Goal: Information Seeking & Learning: Learn about a topic

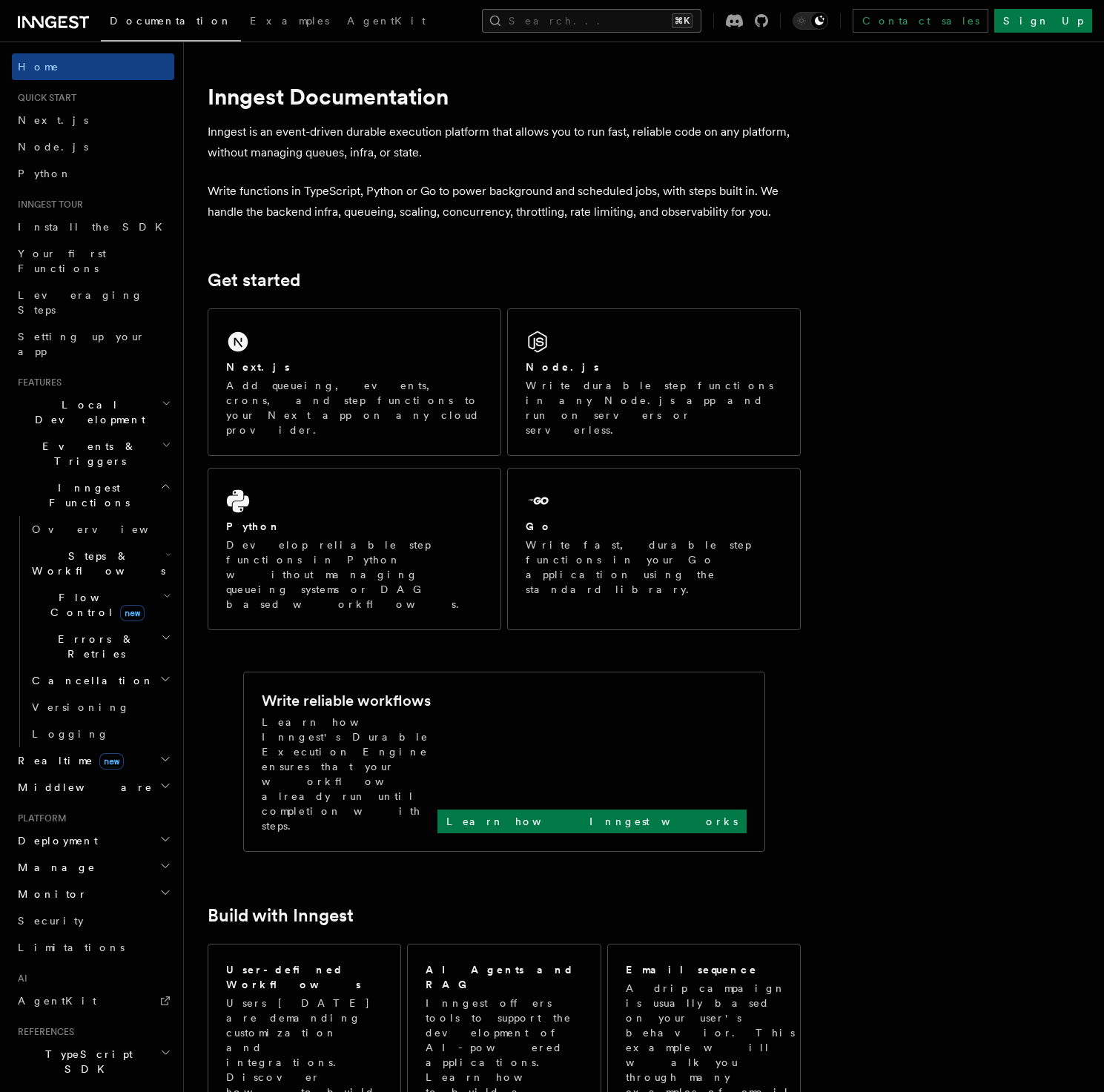
click at [566, 21] on button "Search... ⌘K" at bounding box center [591, 21] width 219 height 23
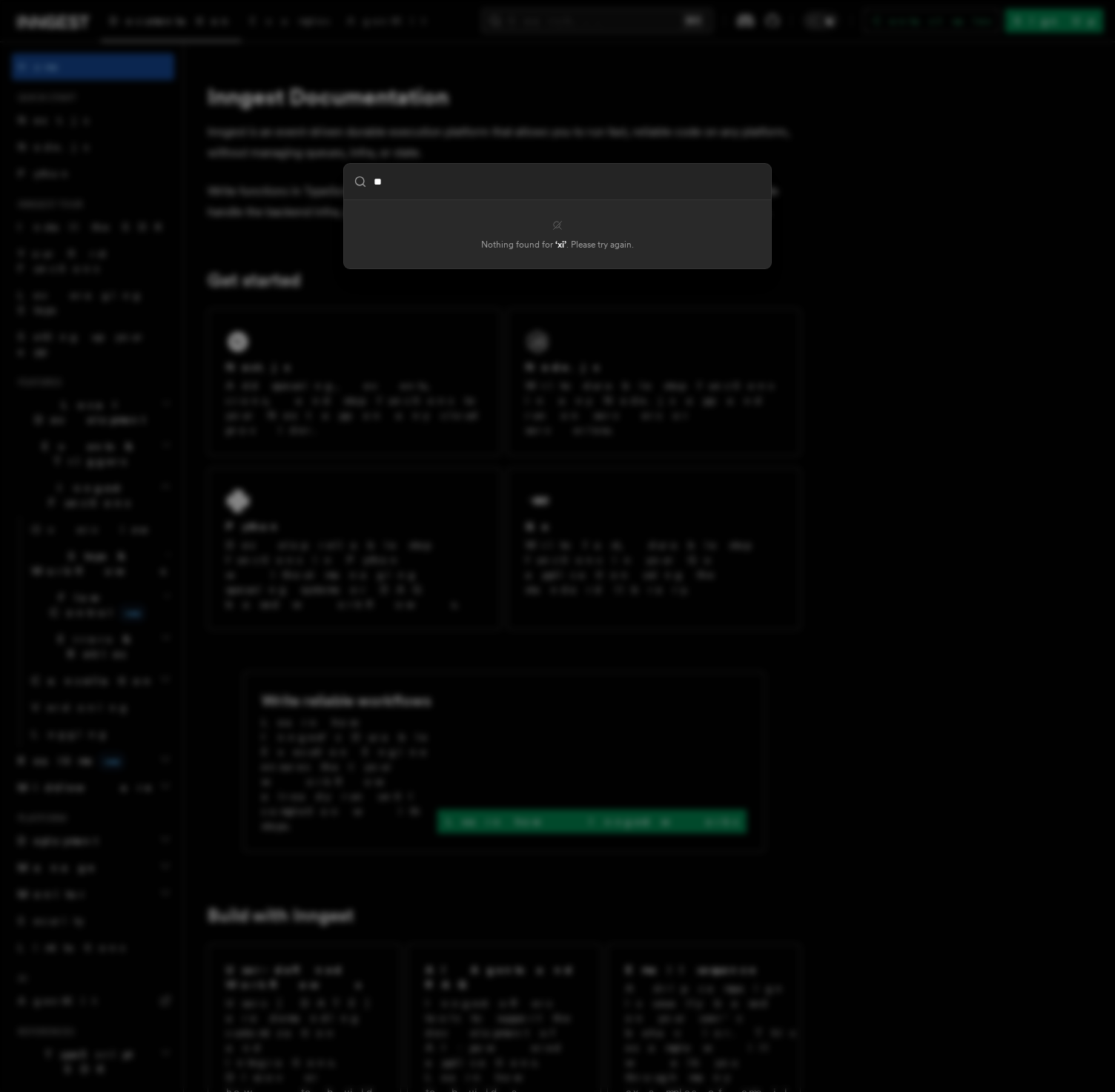
type input "*"
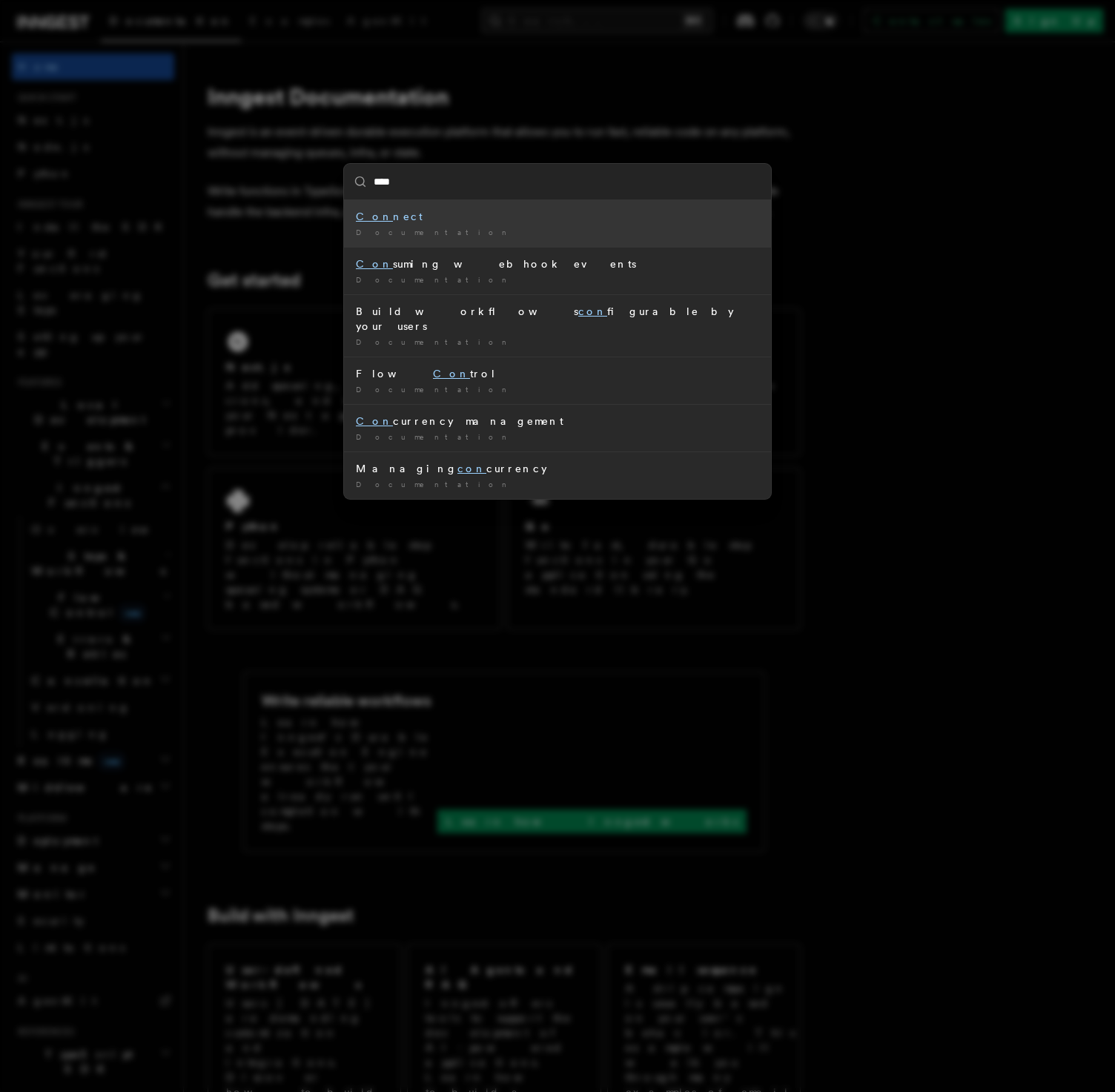
type input "*****"
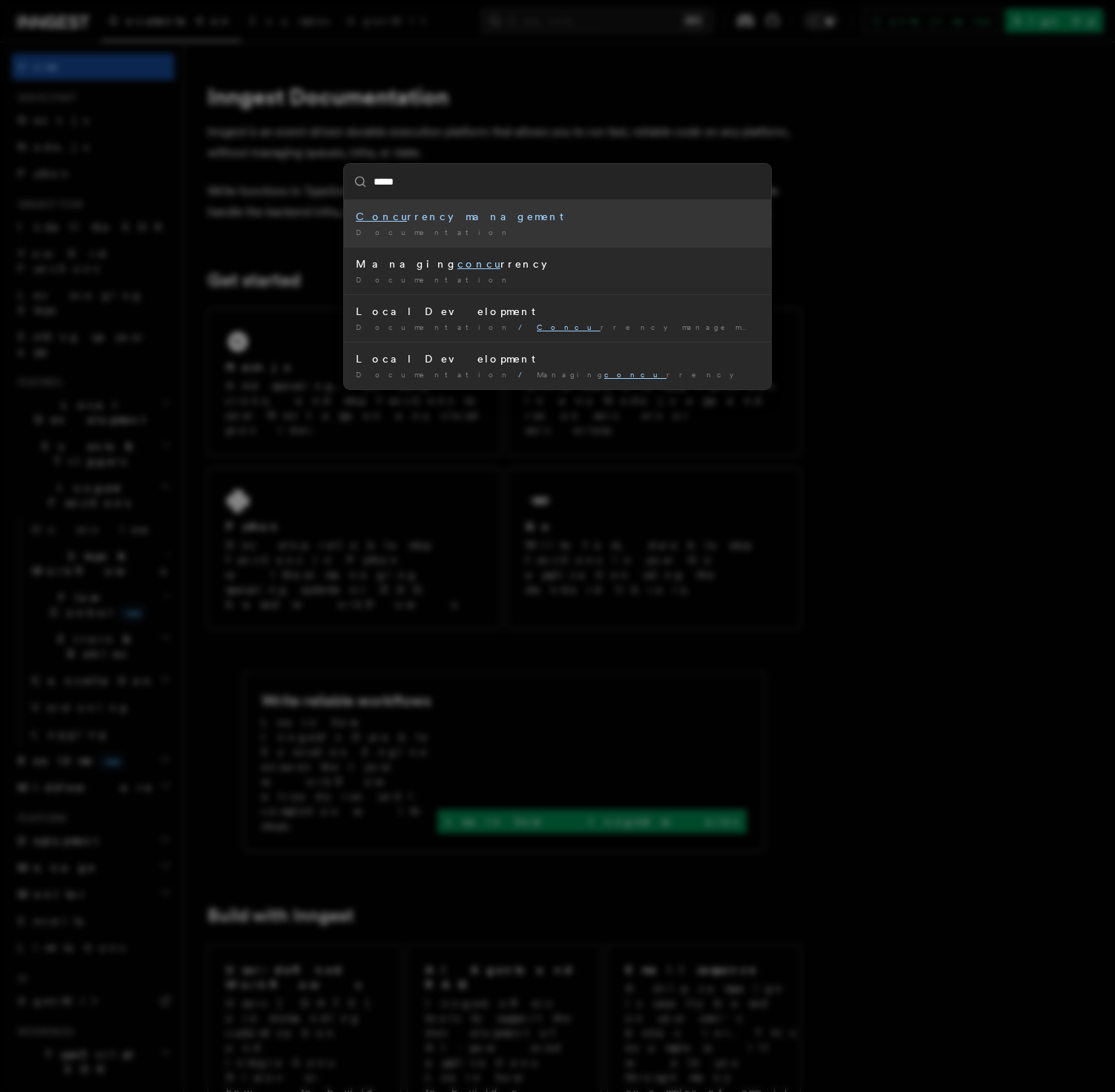
click at [462, 234] on div "Documentation /" at bounding box center [558, 232] width 403 height 11
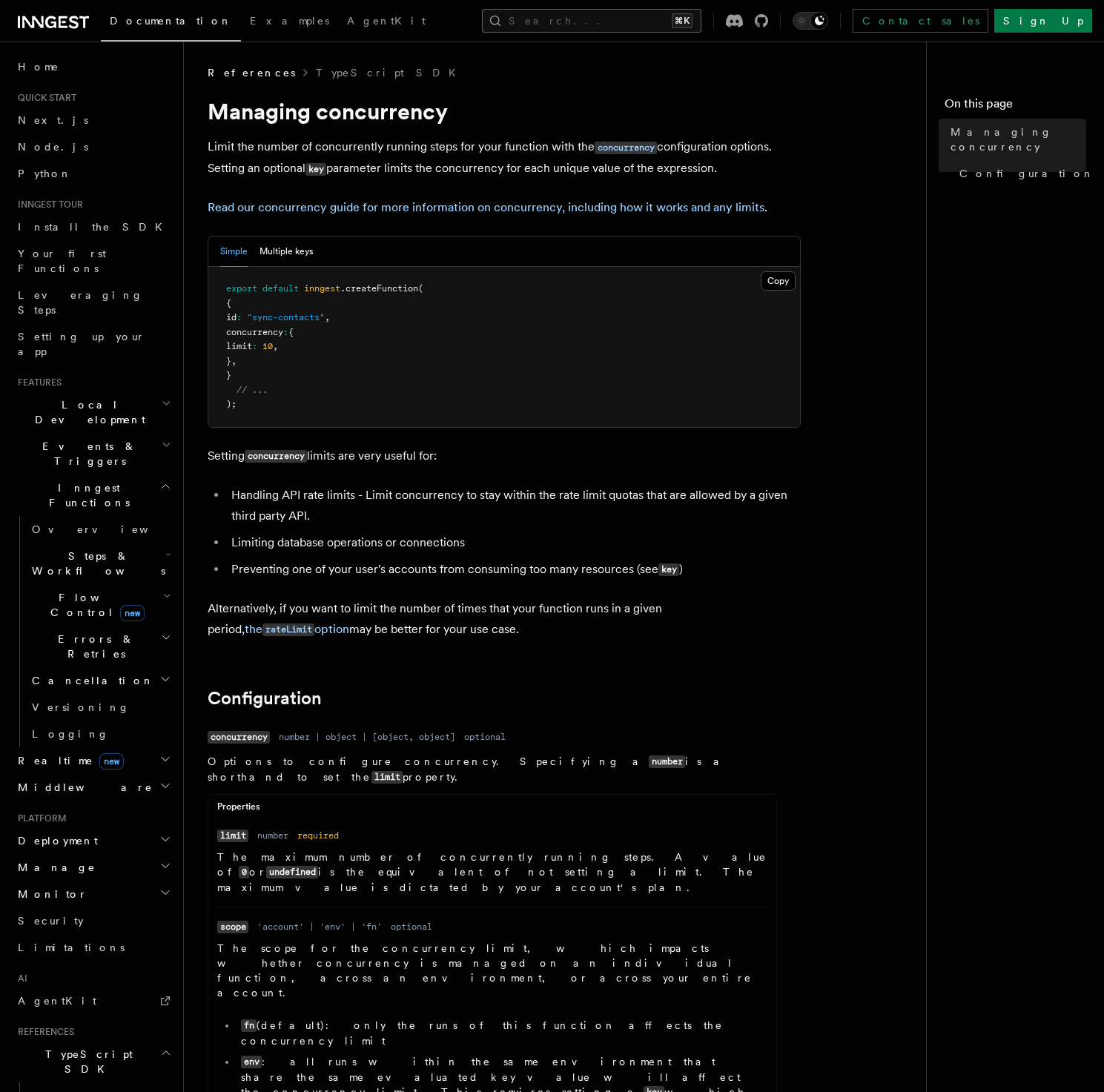
click at [595, 24] on button "Search... ⌘K" at bounding box center [591, 21] width 219 height 23
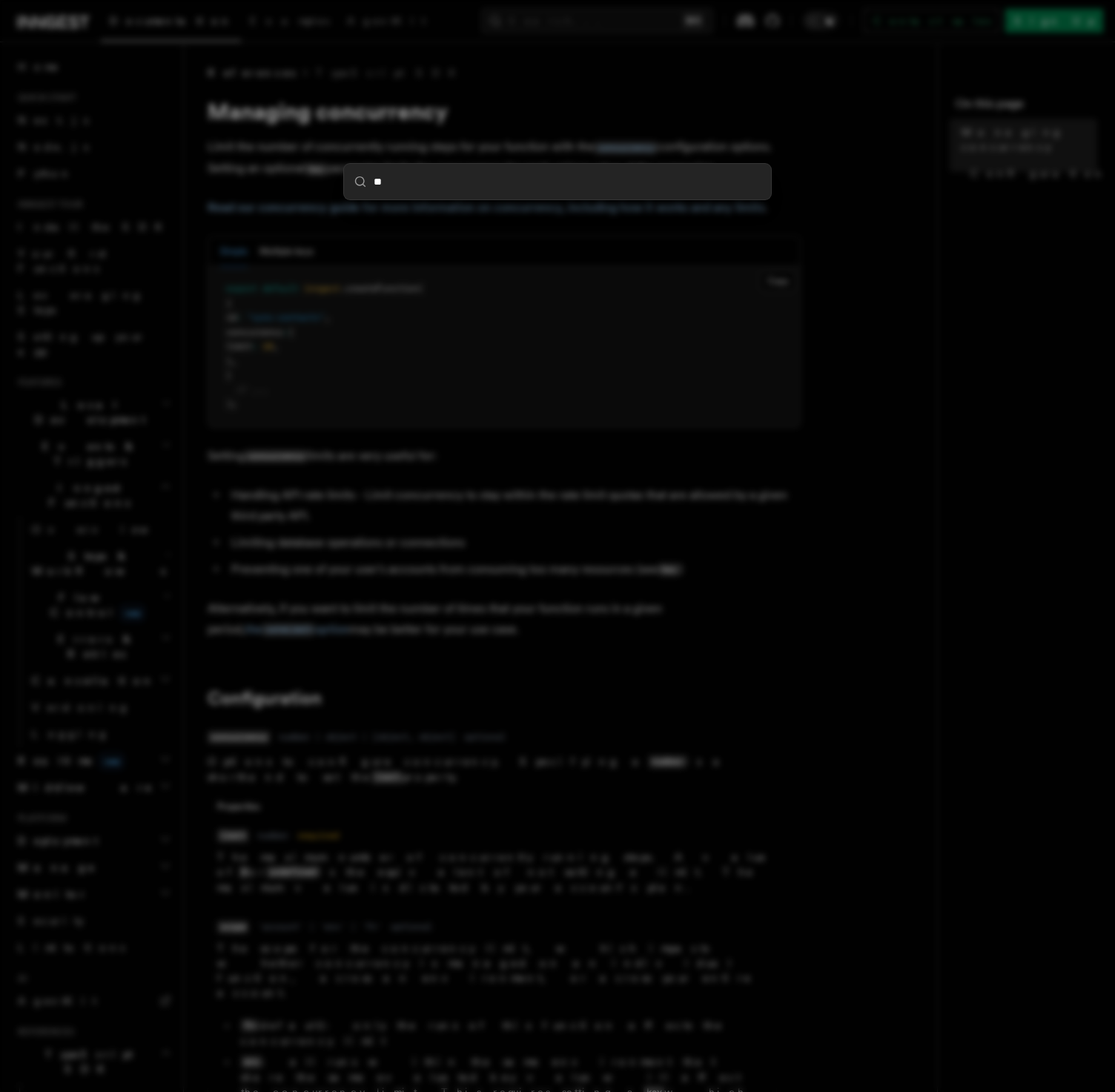
type input "***"
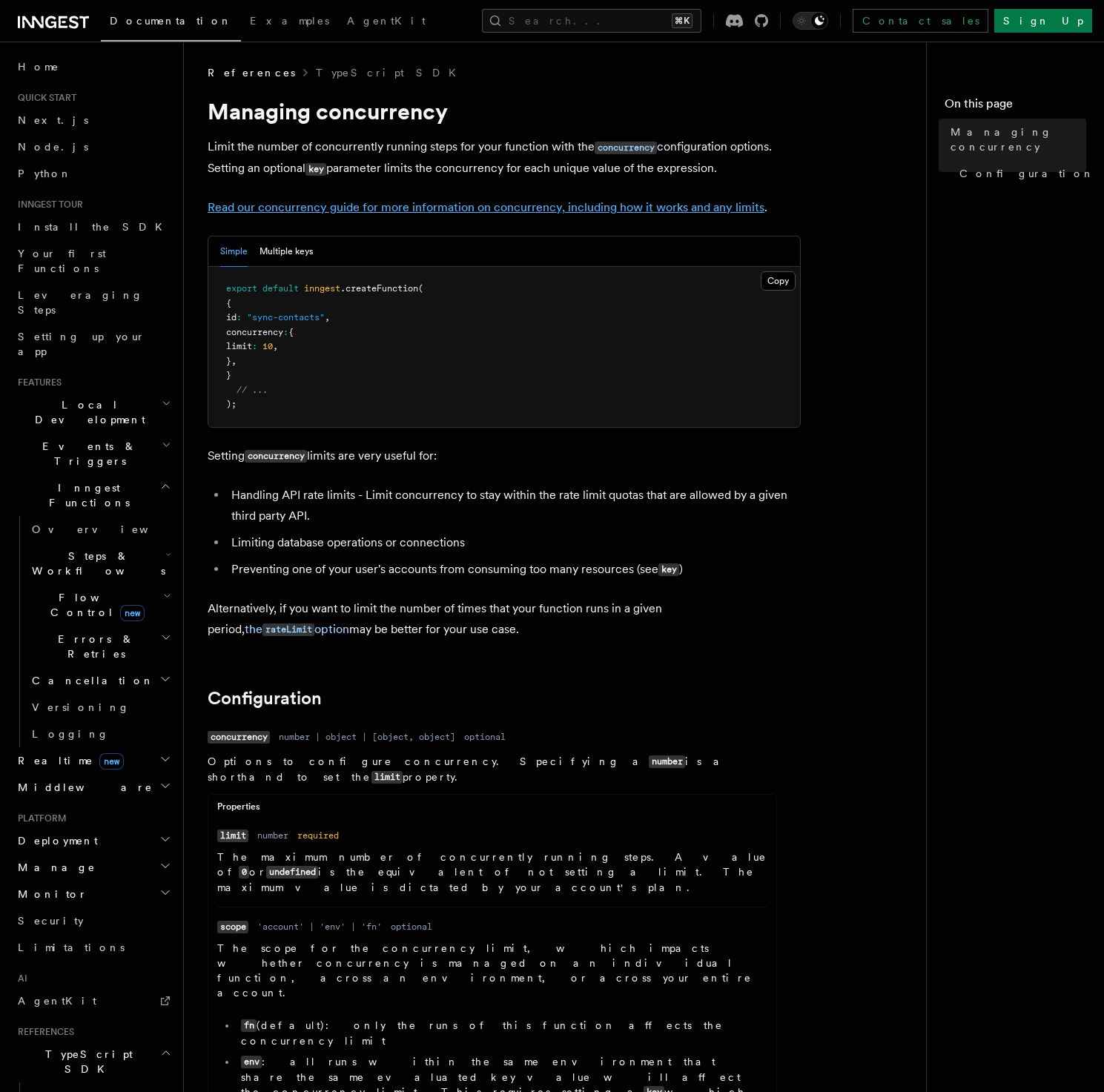
click at [296, 207] on link "Read our concurrency guide for more information on concurrency, including how i…" at bounding box center [486, 207] width 557 height 14
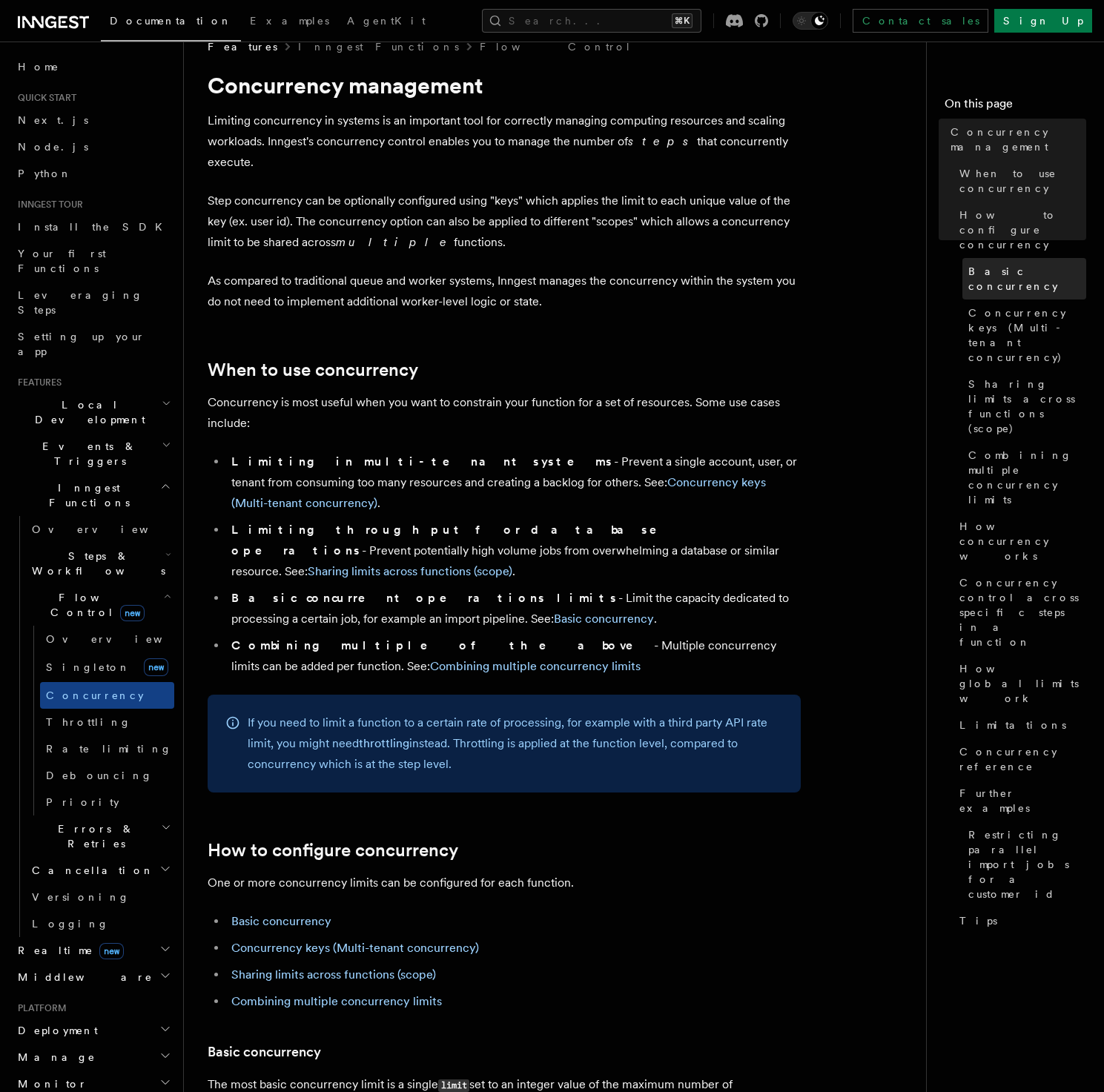
click at [1024, 264] on span "Basic concurrency" at bounding box center [1027, 279] width 118 height 30
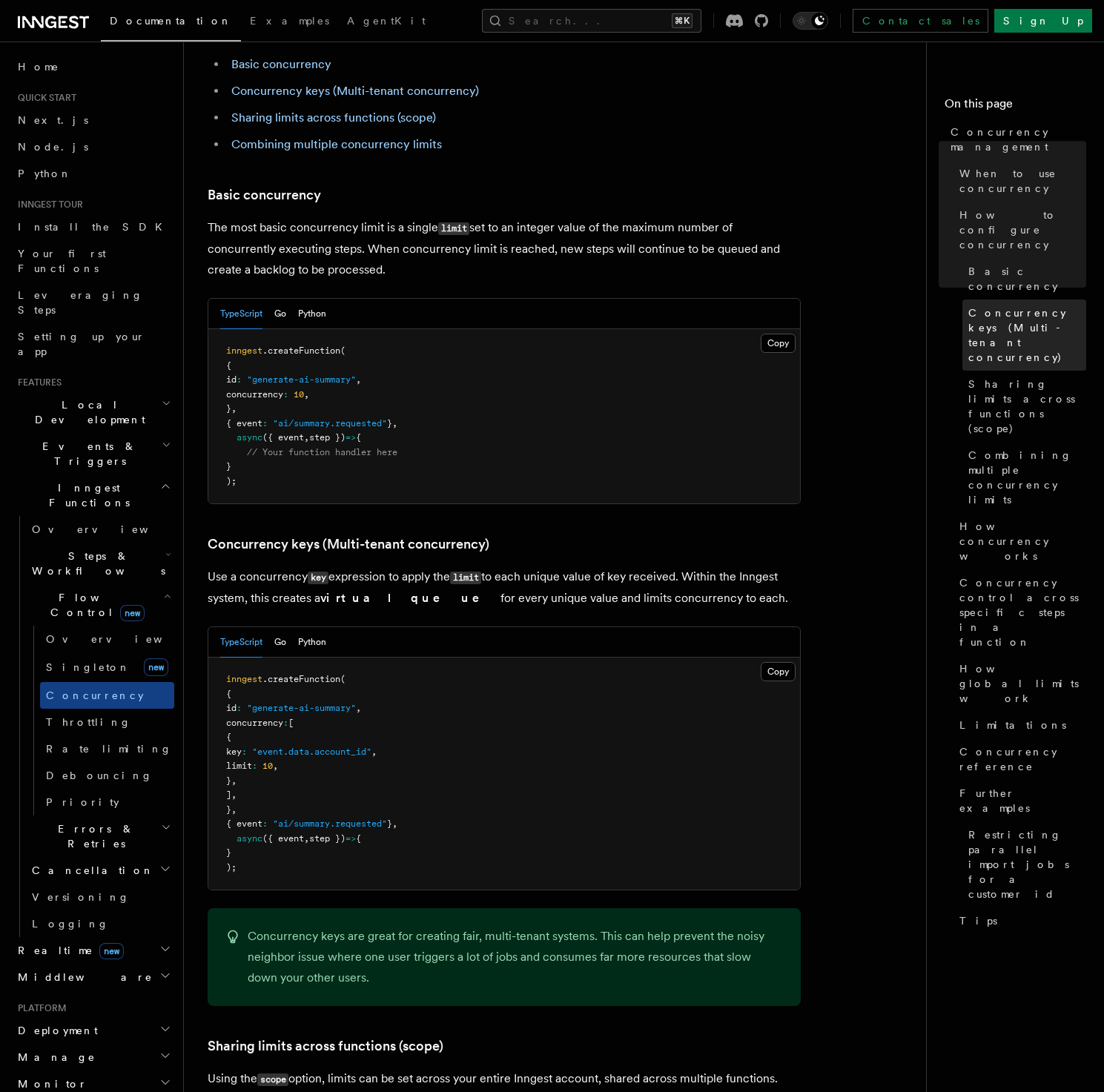
scroll to position [934, 0]
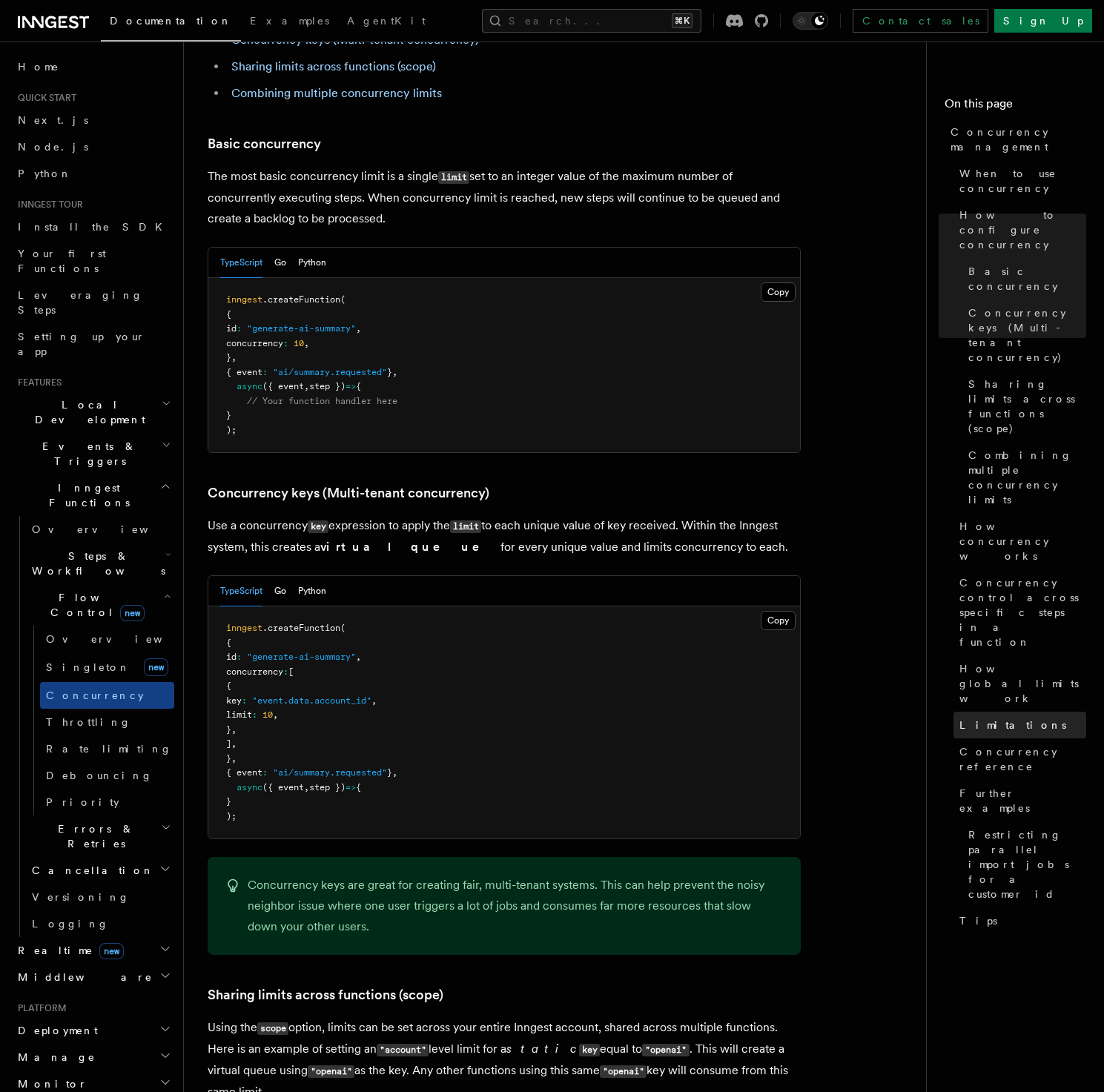
click at [1004, 718] on span "Limitations" at bounding box center [1013, 725] width 107 height 15
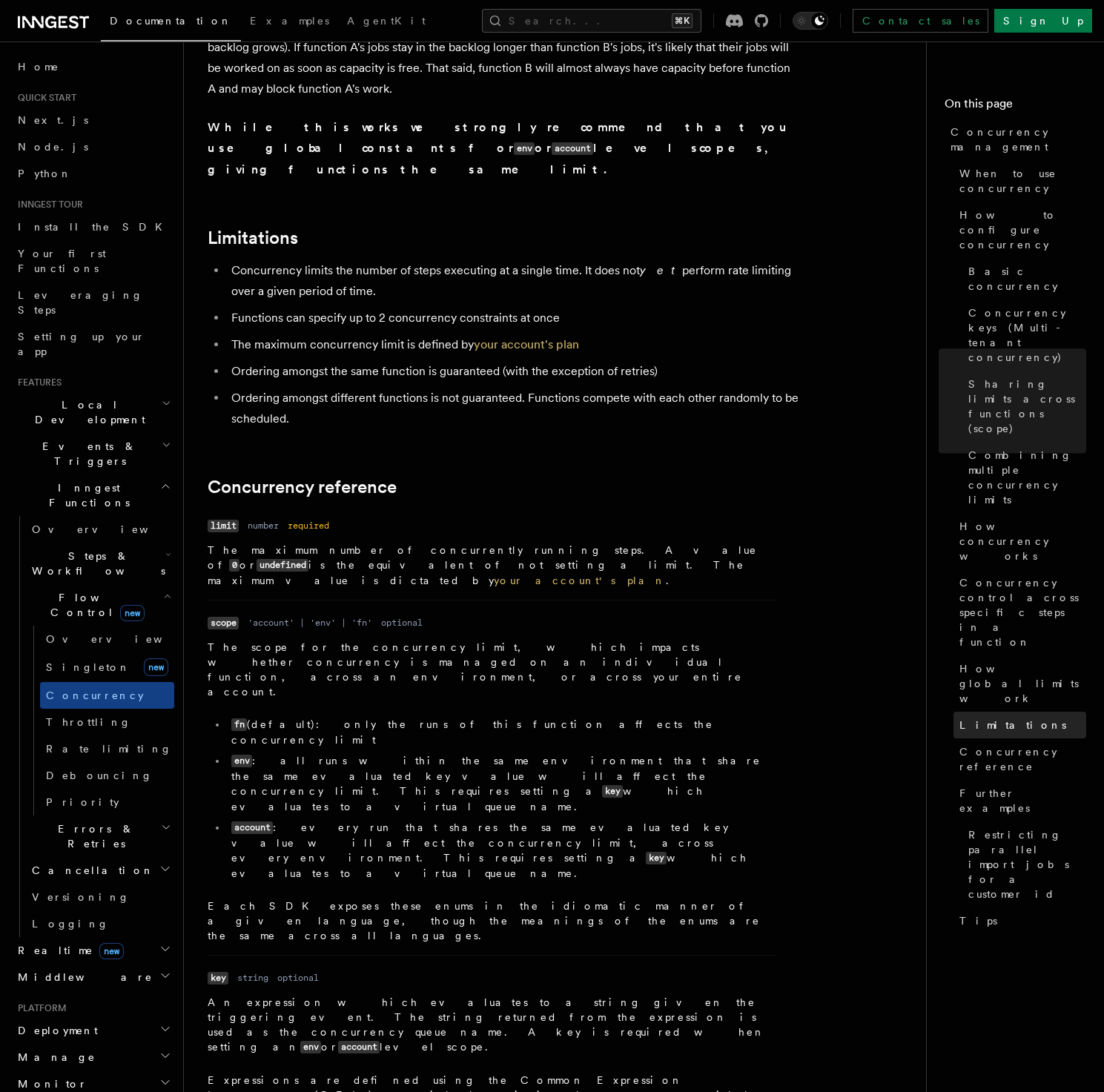
scroll to position [4717, 0]
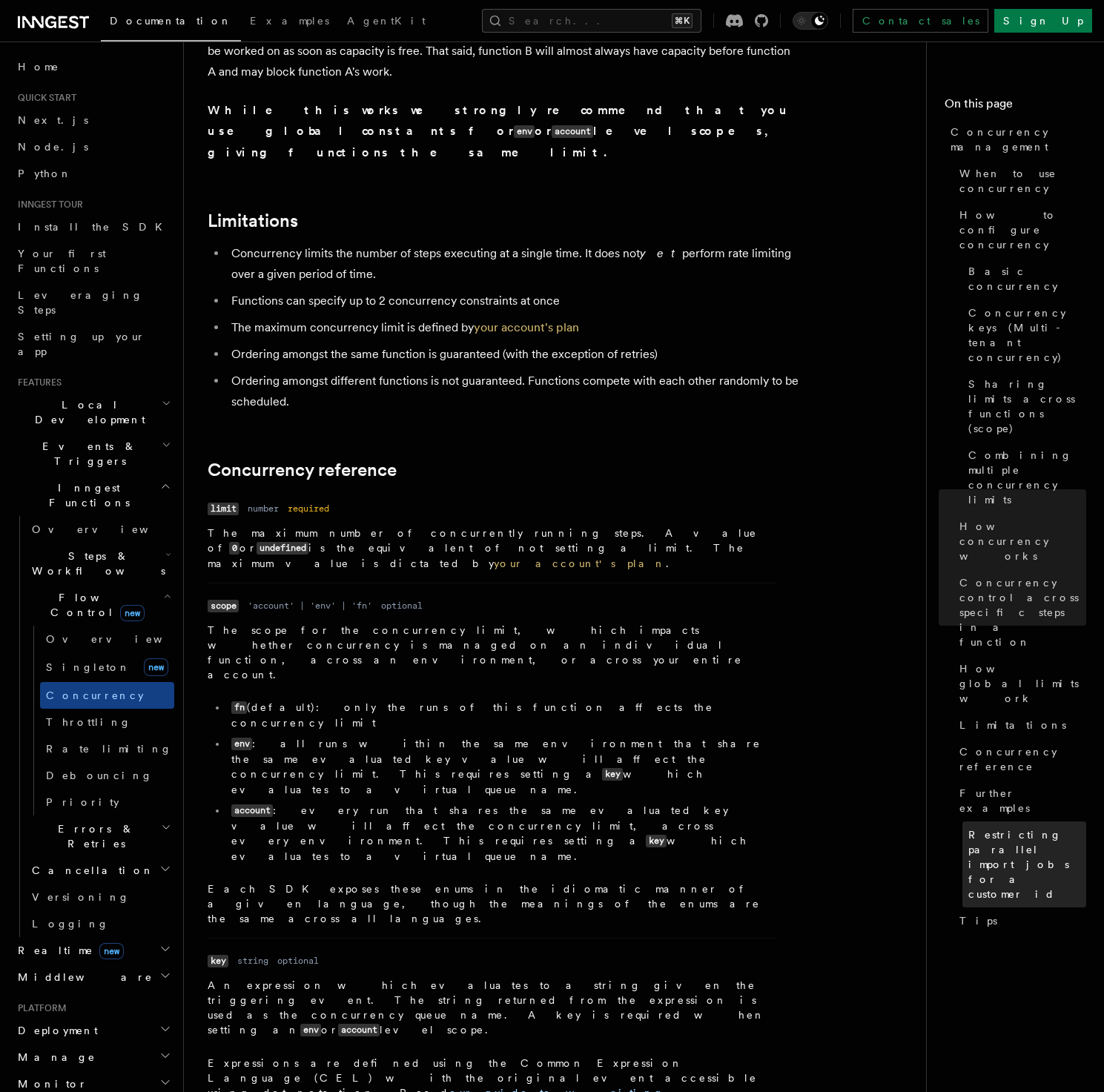
click at [1026, 822] on link "Restricting parallel import jobs for a customer id" at bounding box center [1025, 864] width 124 height 86
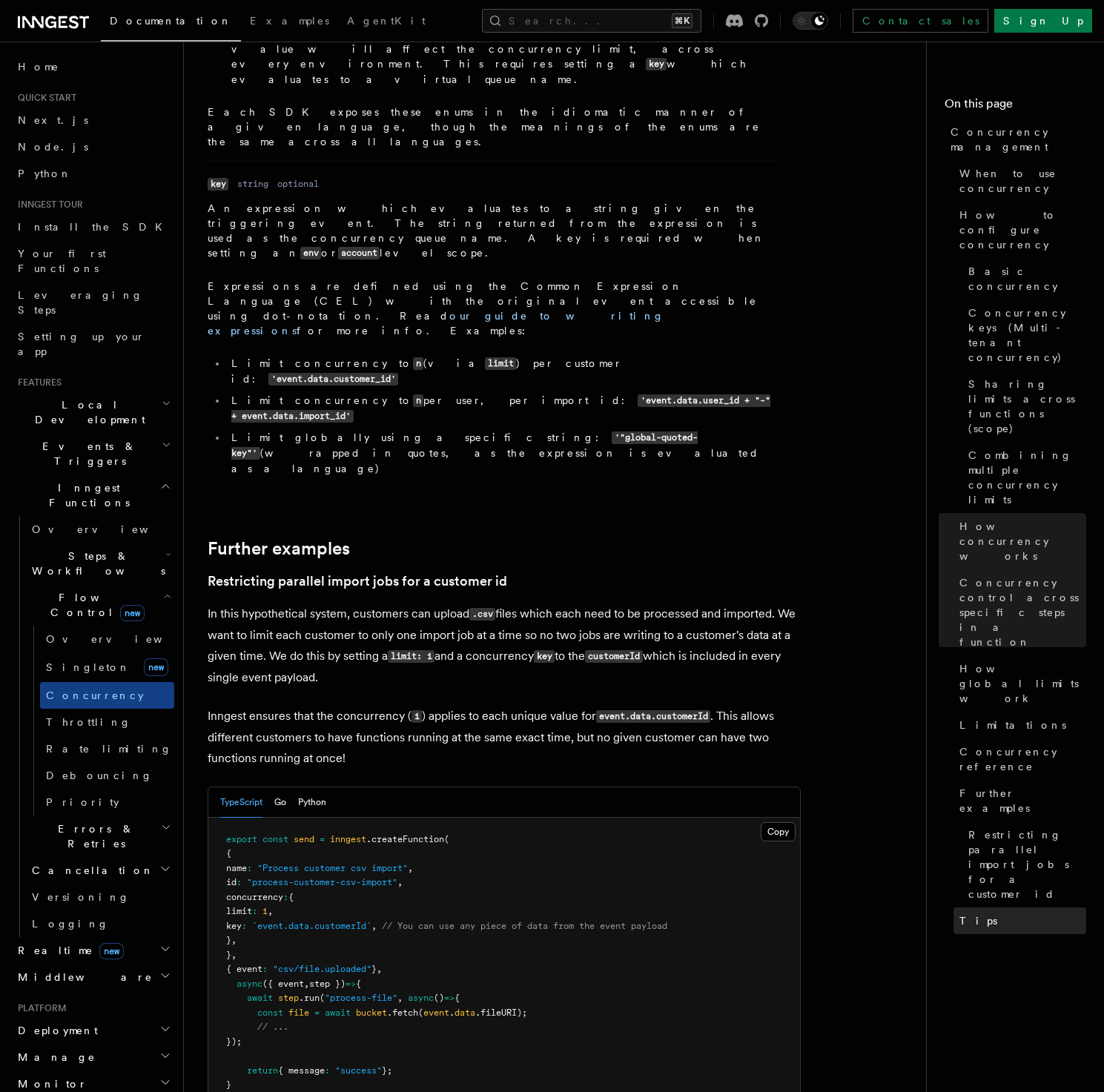
scroll to position [5540, 0]
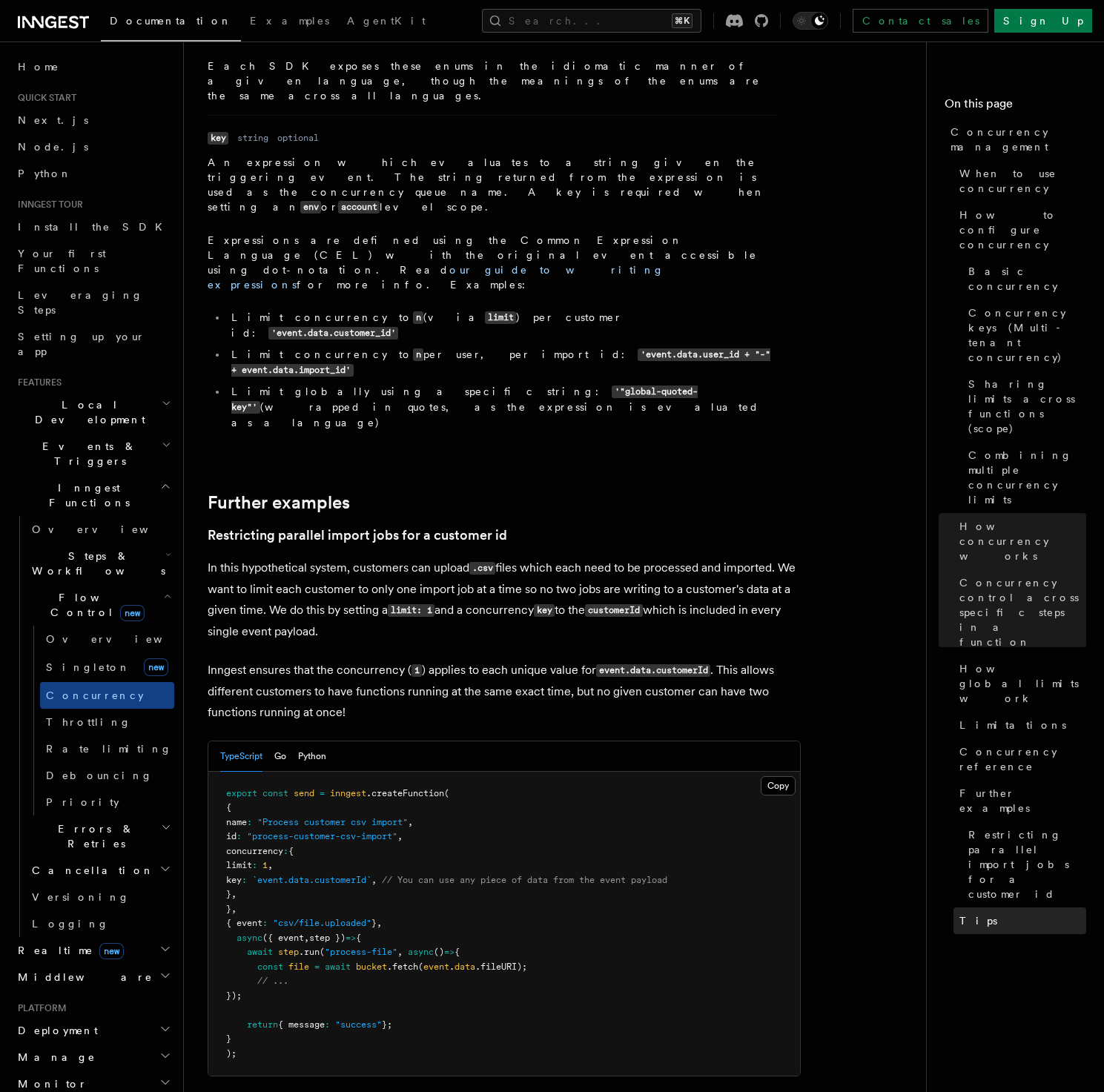
click at [1000, 908] on link "Tips" at bounding box center [1020, 921] width 133 height 27
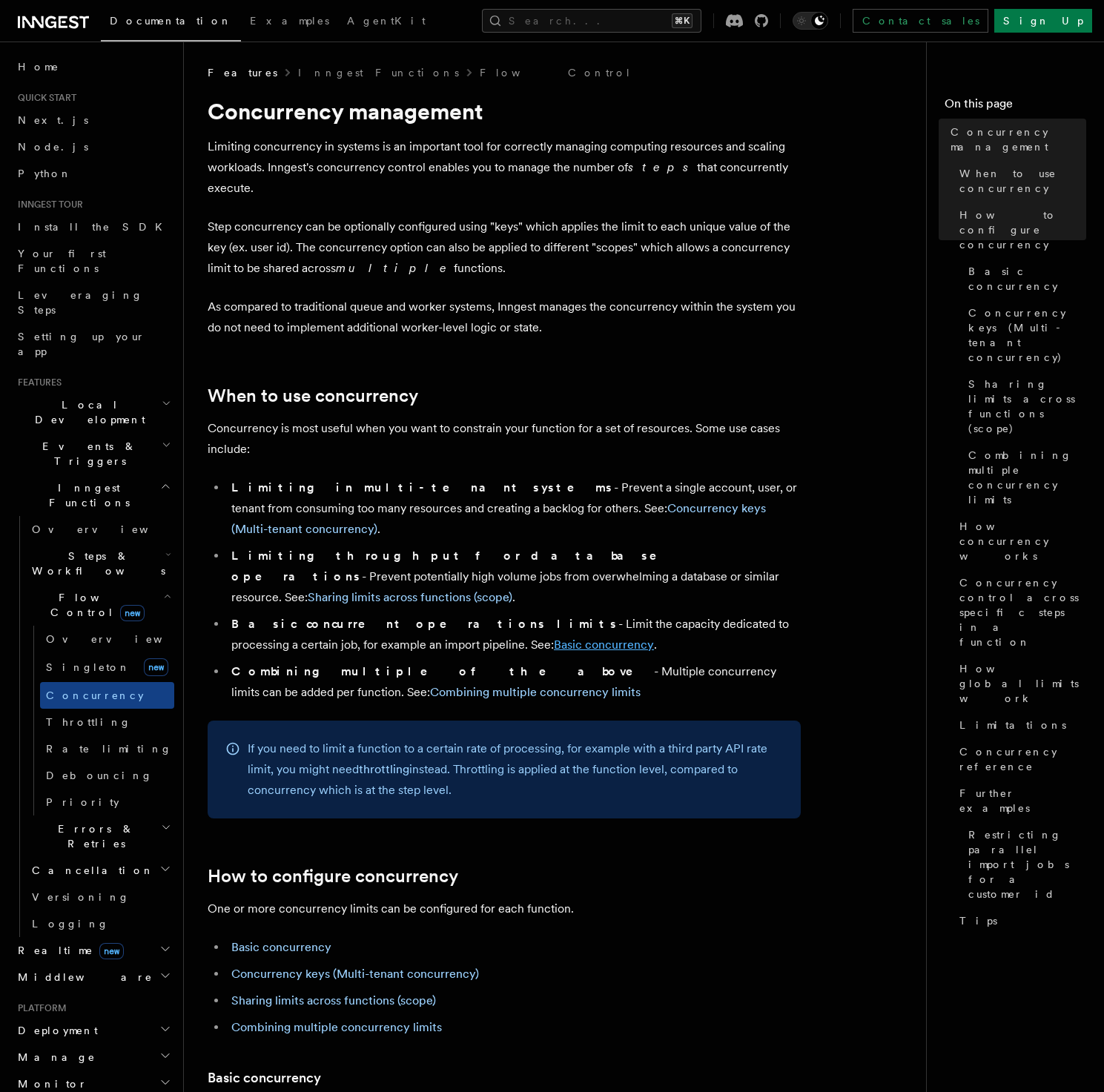
scroll to position [52, 0]
